Goal: Transaction & Acquisition: Purchase product/service

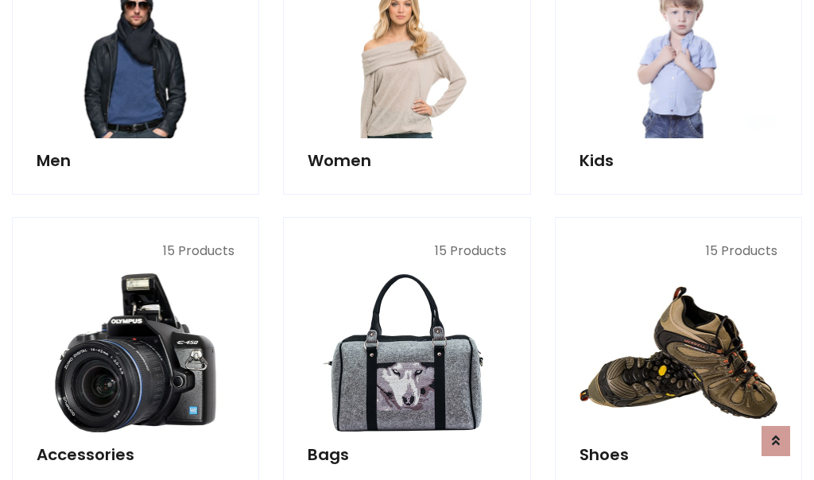
scroll to position [532, 0]
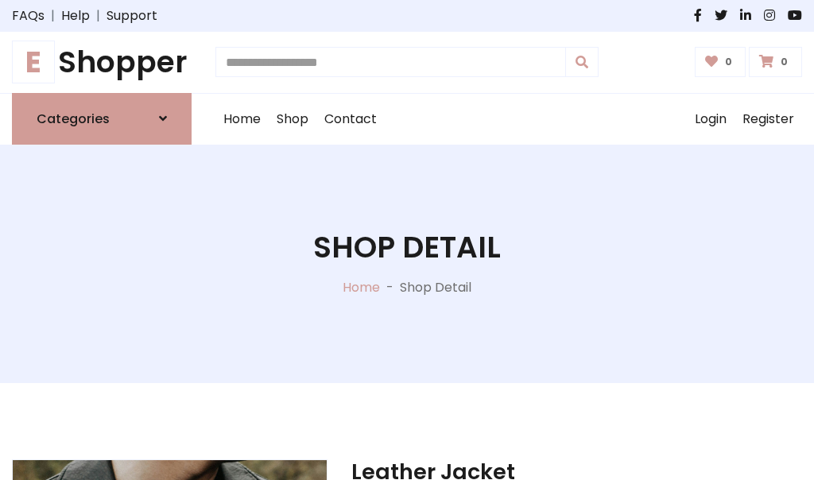
click at [102, 62] on h1 "E Shopper" at bounding box center [102, 63] width 180 height 36
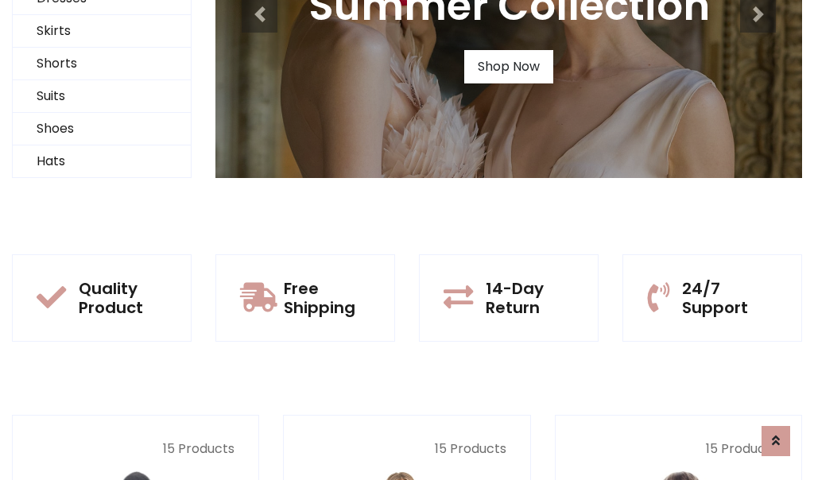
scroll to position [153, 0]
